Goal: Task Accomplishment & Management: Use online tool/utility

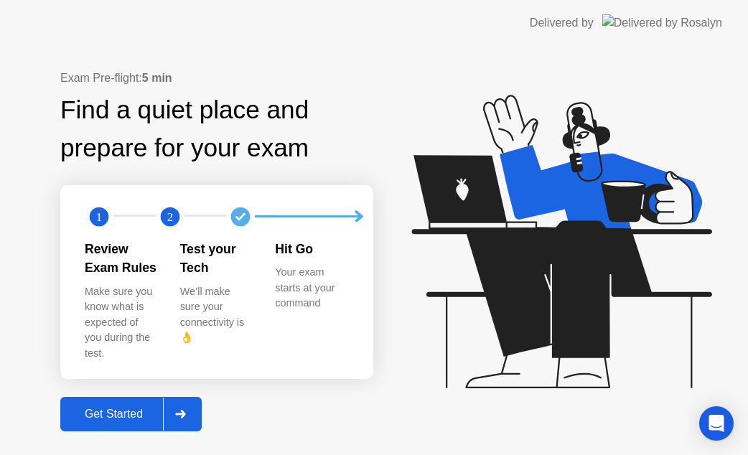
click at [103, 408] on div "Get Started" at bounding box center [114, 414] width 98 height 13
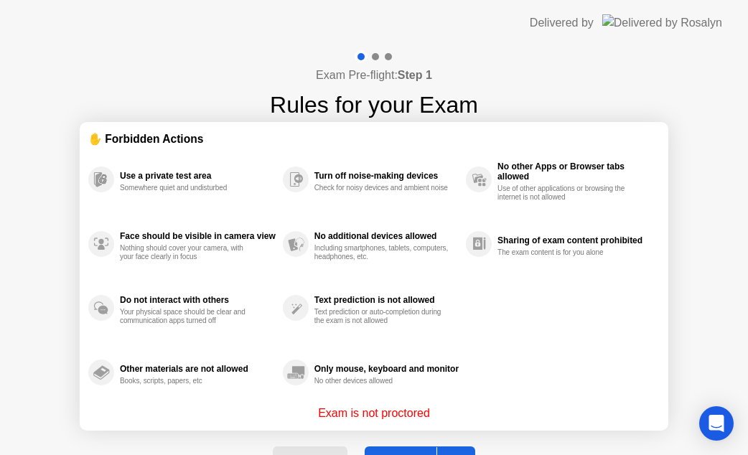
click at [409, 449] on button "Got it" at bounding box center [420, 464] width 111 height 34
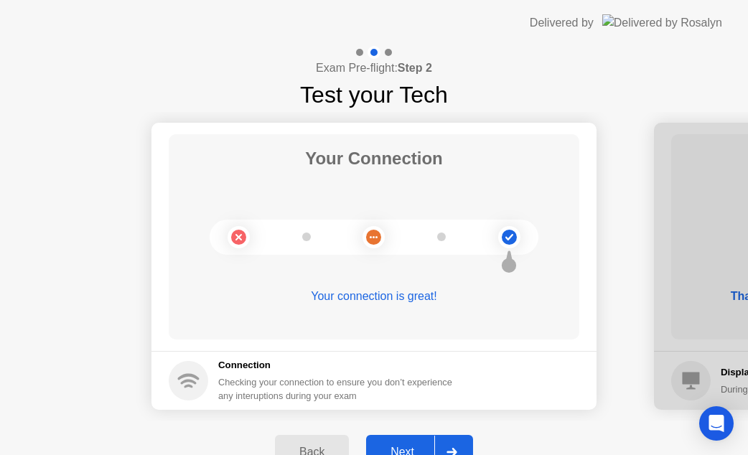
click at [402, 446] on div "Next" at bounding box center [403, 452] width 64 height 13
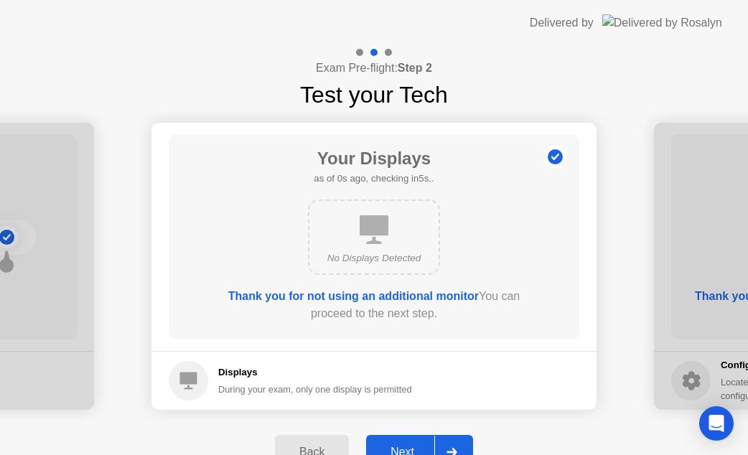
click at [405, 440] on button "Next" at bounding box center [419, 452] width 107 height 34
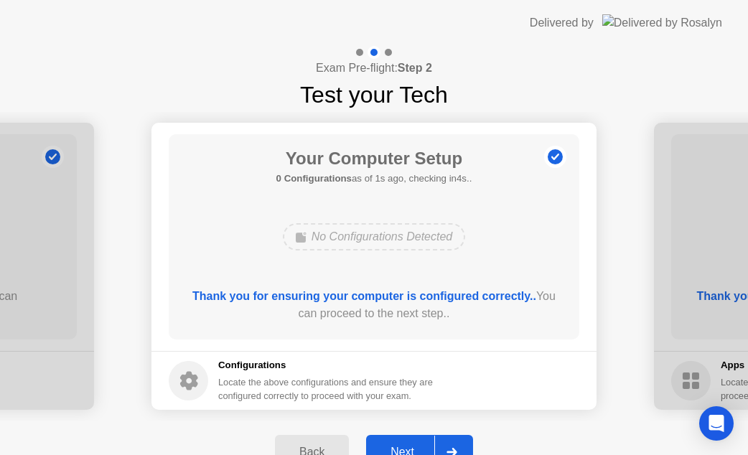
click at [385, 446] on div "Next" at bounding box center [403, 452] width 64 height 13
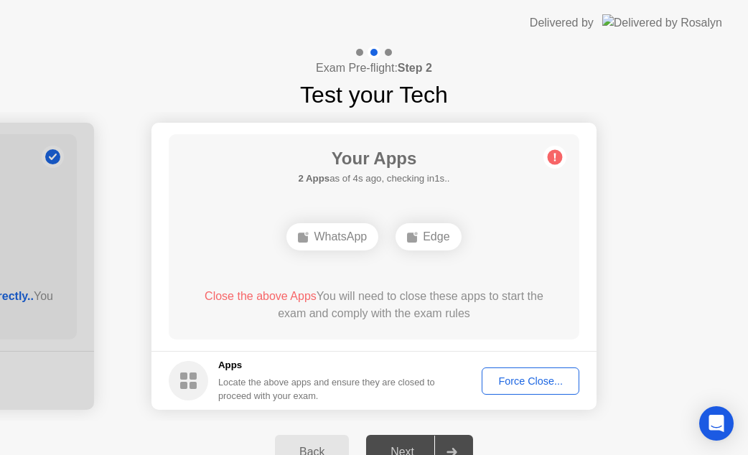
click at [506, 371] on button "Force Close..." at bounding box center [531, 381] width 98 height 27
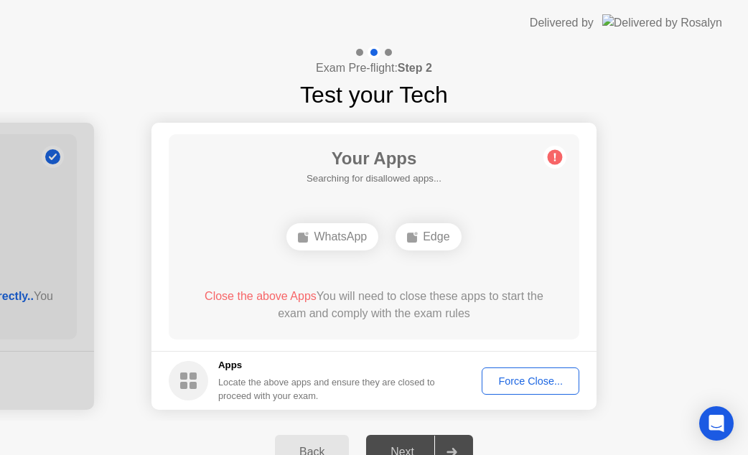
click at [508, 381] on div "Force Close..." at bounding box center [531, 381] width 88 height 11
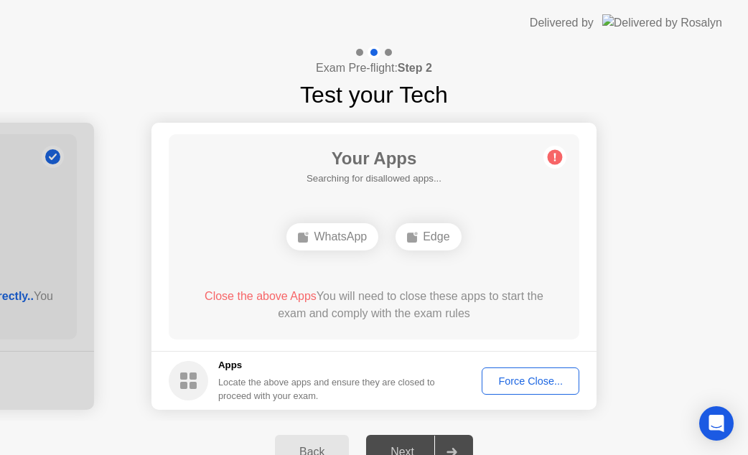
click at [508, 379] on div "Force Close..." at bounding box center [531, 381] width 88 height 11
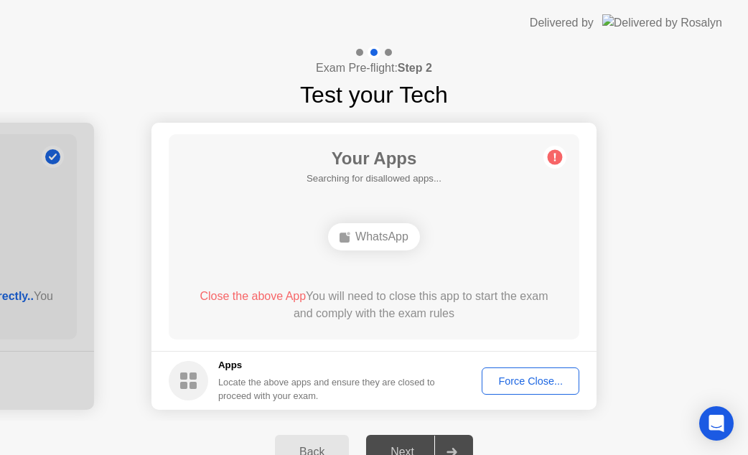
click at [514, 376] on div "Force Close..." at bounding box center [531, 381] width 88 height 11
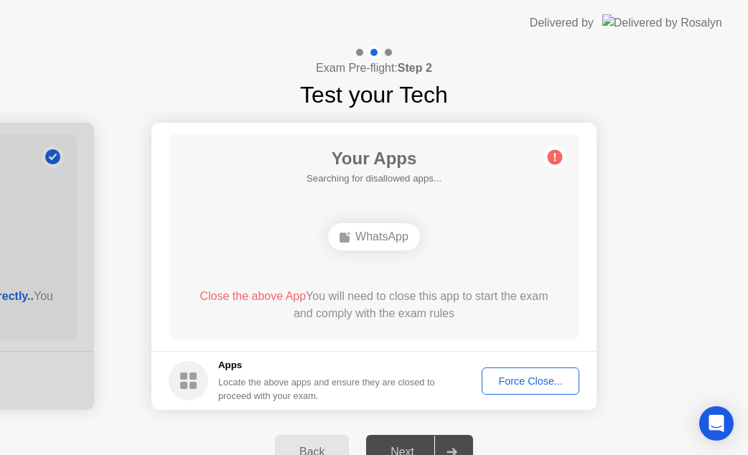
click at [422, 312] on div "Close the above App You will need to close this app to start the exam and compl…" at bounding box center [375, 305] width 370 height 34
click at [512, 385] on div "Force Close..." at bounding box center [531, 381] width 88 height 11
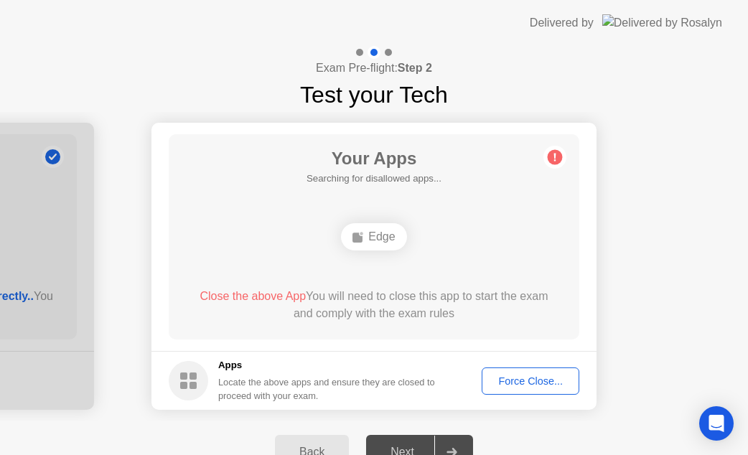
click at [524, 376] on div "Force Close..." at bounding box center [531, 381] width 88 height 11
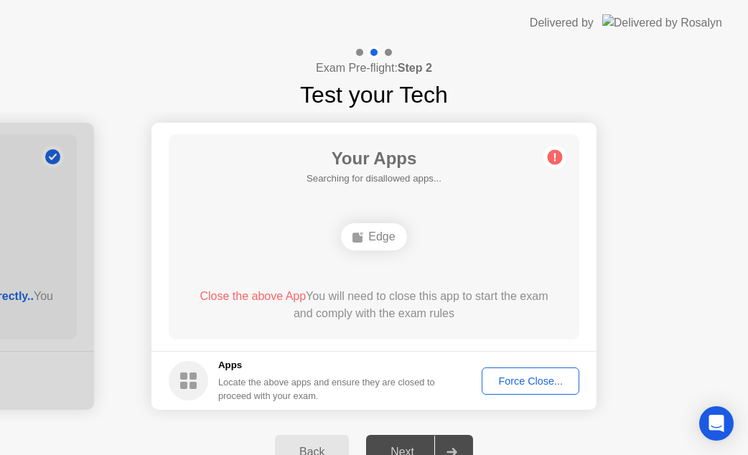
click at [518, 377] on div "Force Close..." at bounding box center [531, 381] width 88 height 11
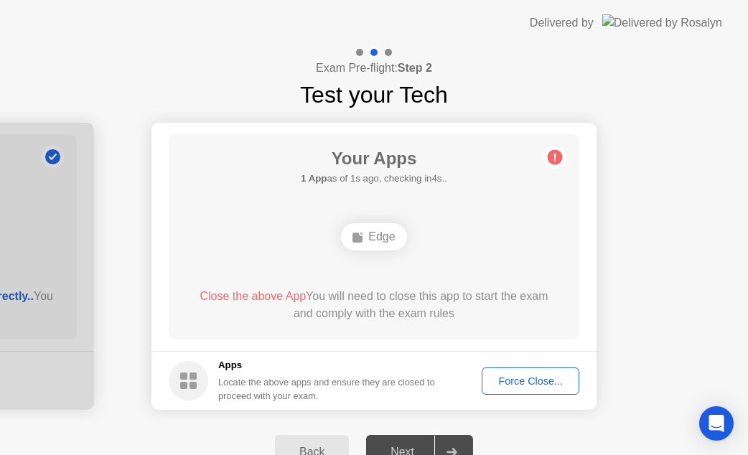
click at [519, 382] on div "Force Close..." at bounding box center [531, 381] width 88 height 11
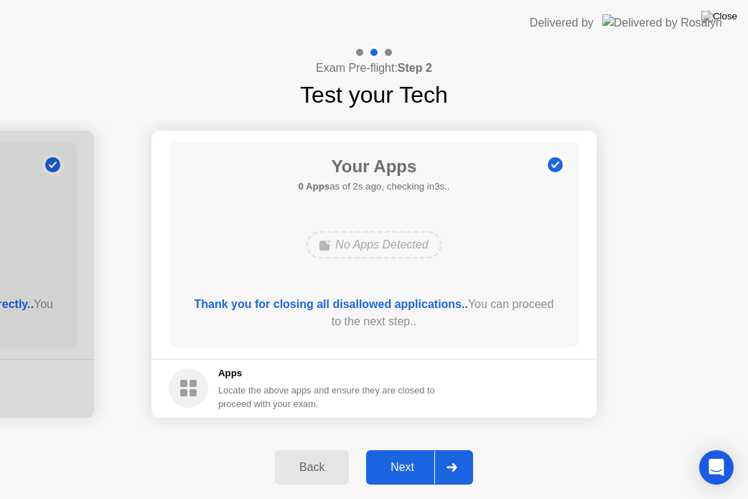
click at [401, 455] on div "Next" at bounding box center [403, 467] width 64 height 13
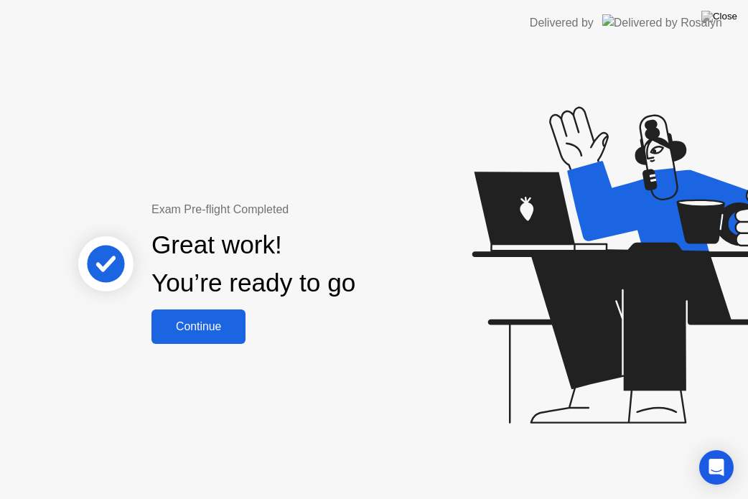
click at [208, 328] on div "Continue" at bounding box center [198, 326] width 85 height 13
